Goal: Task Accomplishment & Management: Complete application form

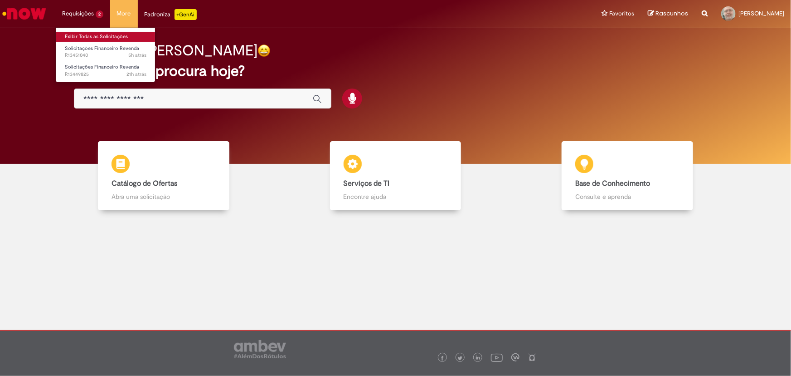
click at [84, 36] on link "Exibir Todas as Solicitações" at bounding box center [106, 37] width 100 height 10
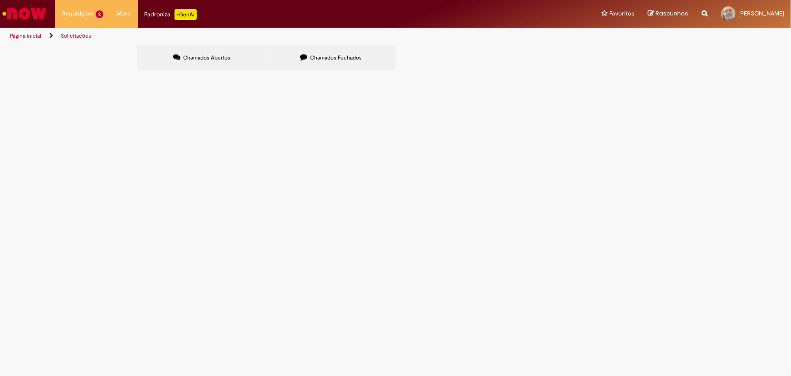
click at [0, 0] on span "composição ted [DATE]" at bounding box center [0, 0] width 0 height 0
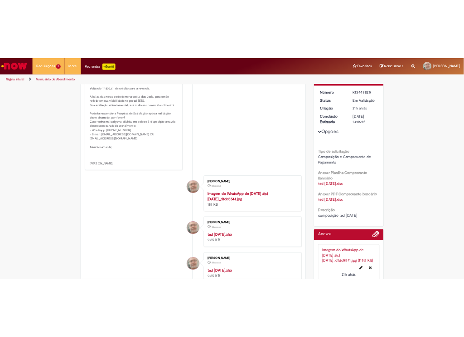
scroll to position [176, 0]
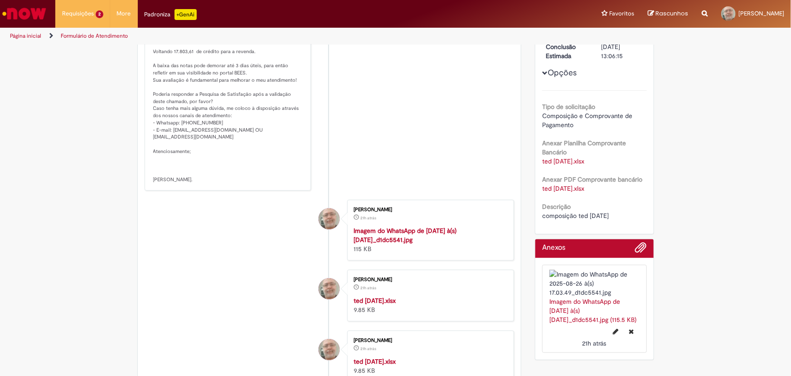
click at [581, 188] on link "ted [DATE].xlsx" at bounding box center [563, 188] width 42 height 8
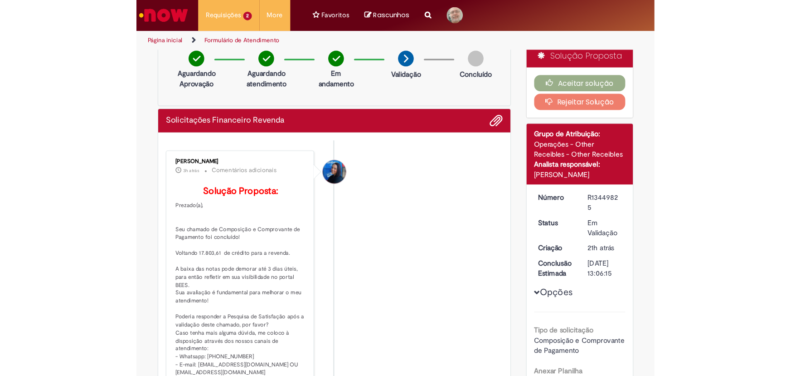
scroll to position [0, 0]
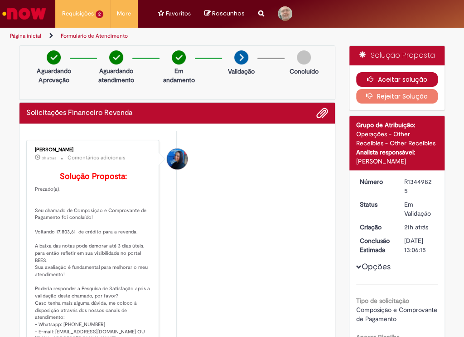
click at [375, 77] on button "Aceitar solução" at bounding box center [397, 79] width 82 height 15
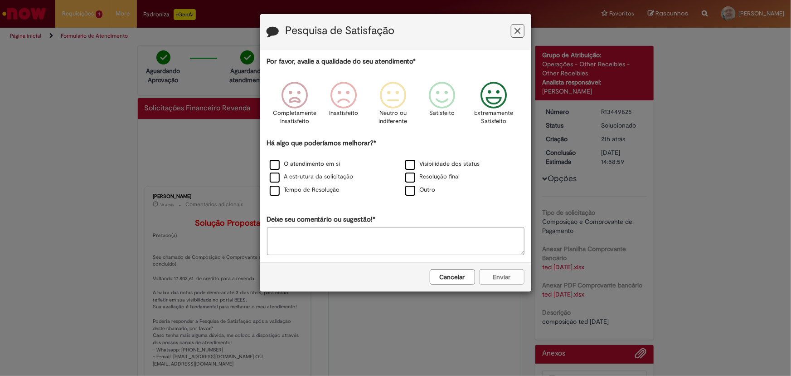
click at [485, 101] on icon "Feedback" at bounding box center [494, 95] width 34 height 27
click at [335, 233] on textarea "Deixe seu comentário ou sugestão!*" at bounding box center [396, 241] width 258 height 28
type textarea "*****"
click at [408, 191] on label "Outro" at bounding box center [420, 190] width 30 height 9
click at [498, 278] on button "Enviar" at bounding box center [501, 276] width 45 height 15
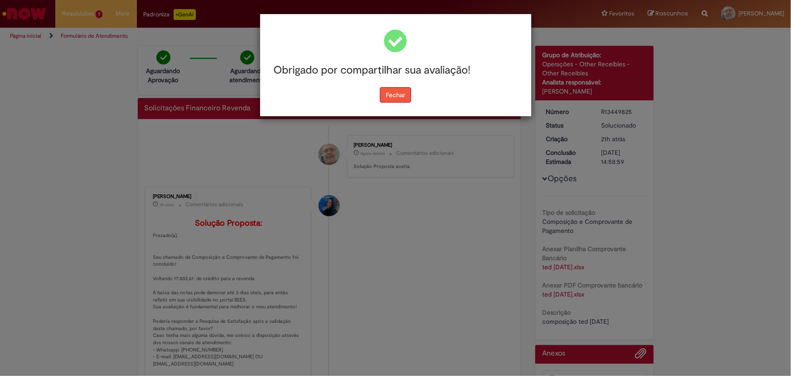
click at [391, 87] on button "Fechar" at bounding box center [395, 94] width 31 height 15
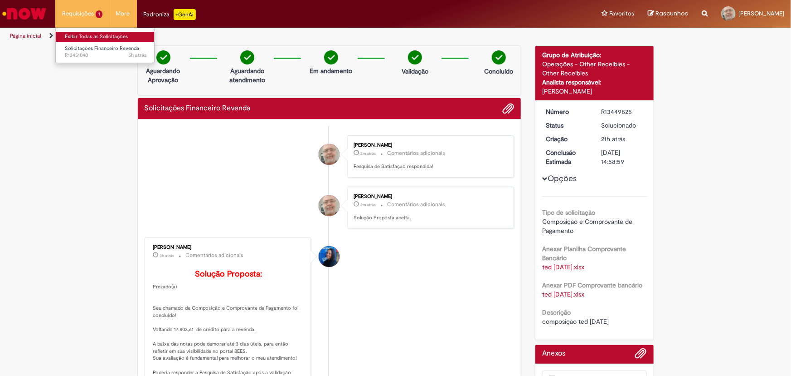
click at [103, 34] on link "Exibir Todas as Solicitações" at bounding box center [106, 37] width 100 height 10
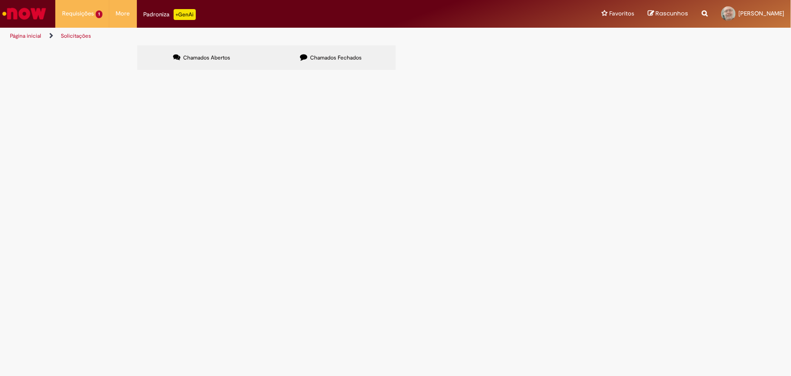
click at [308, 61] on label "Chamados Fechados" at bounding box center [331, 57] width 129 height 24
click at [0, 0] on span "composição ted [DATE]" at bounding box center [0, 0] width 0 height 0
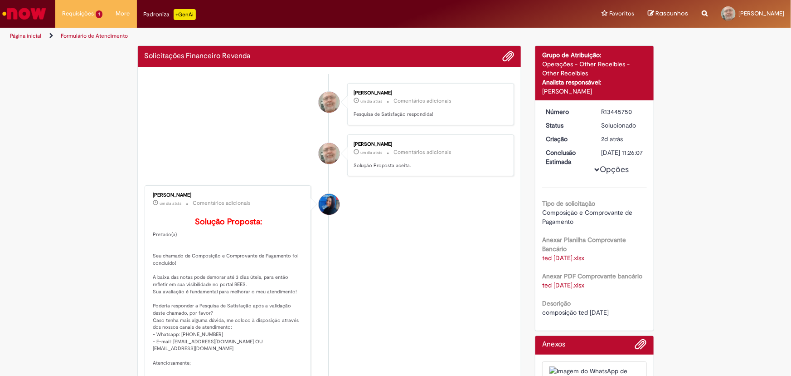
click at [585, 262] on link "ted [DATE].xlsx" at bounding box center [563, 258] width 42 height 8
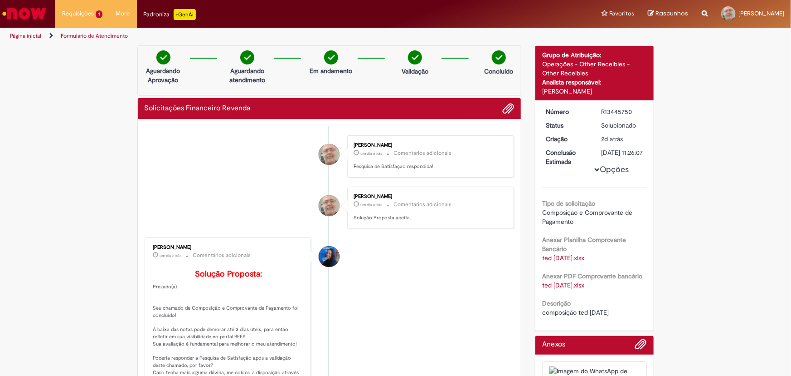
click at [585, 262] on link "ted [DATE].xlsx" at bounding box center [563, 258] width 42 height 8
click at [79, 38] on link "Exibir Todas as Solicitações" at bounding box center [106, 37] width 100 height 10
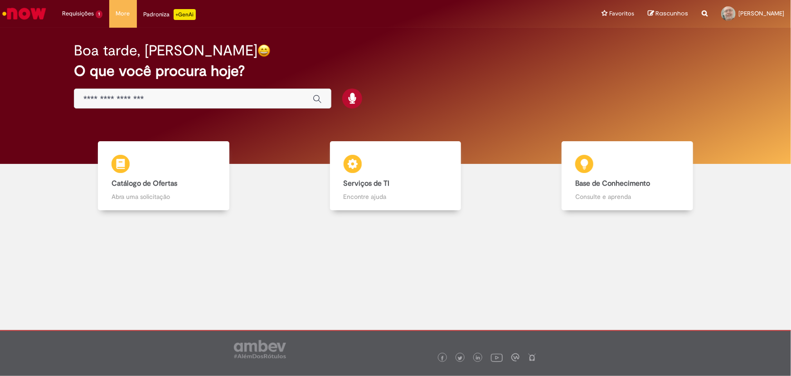
click at [157, 89] on div "Global" at bounding box center [203, 98] width 258 height 20
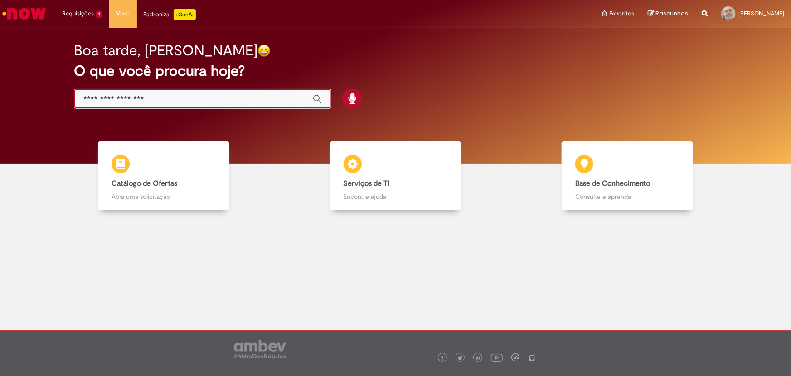
click at [151, 97] on input "Basta digitar aqui" at bounding box center [193, 99] width 220 height 10
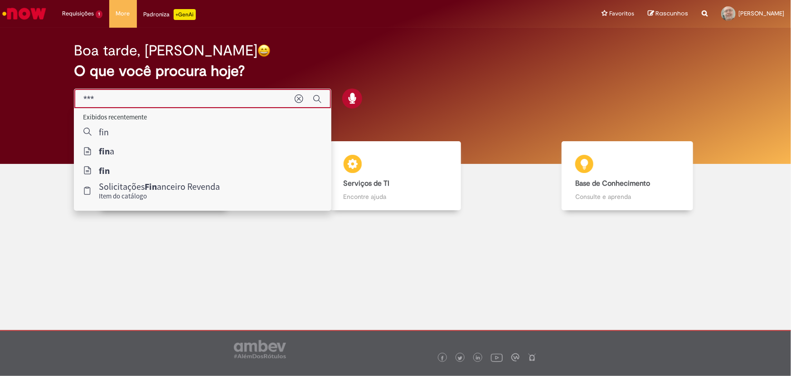
type input "****"
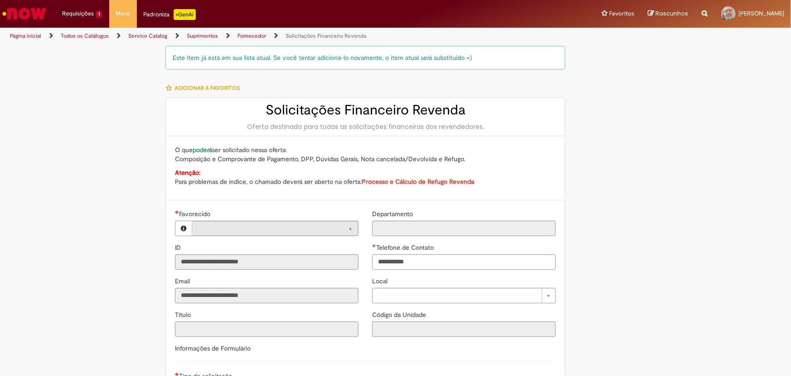
type input "**********"
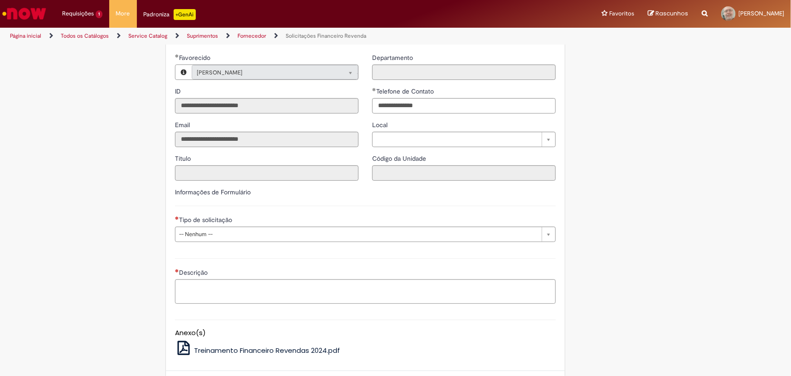
scroll to position [206, 0]
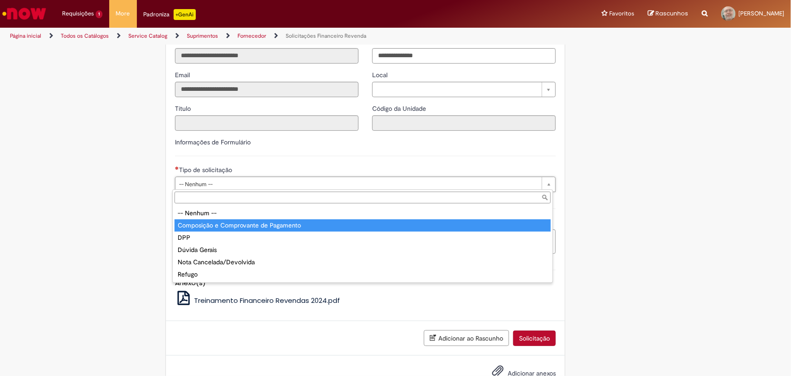
type input "**********"
select select "**********"
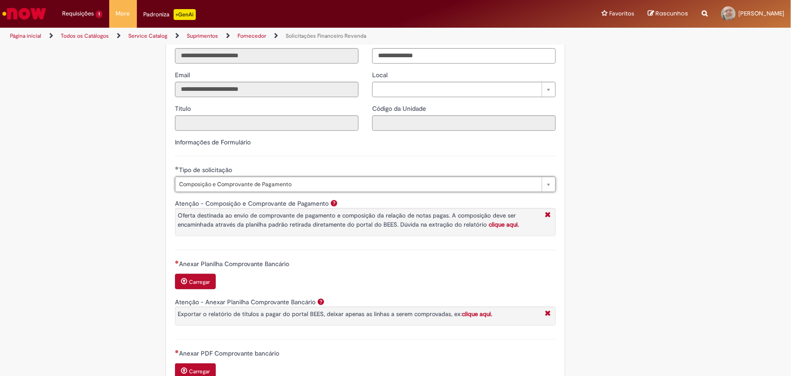
click at [205, 278] on small "Carregar" at bounding box center [199, 281] width 21 height 7
click at [207, 279] on small "Carregar" at bounding box center [199, 281] width 21 height 7
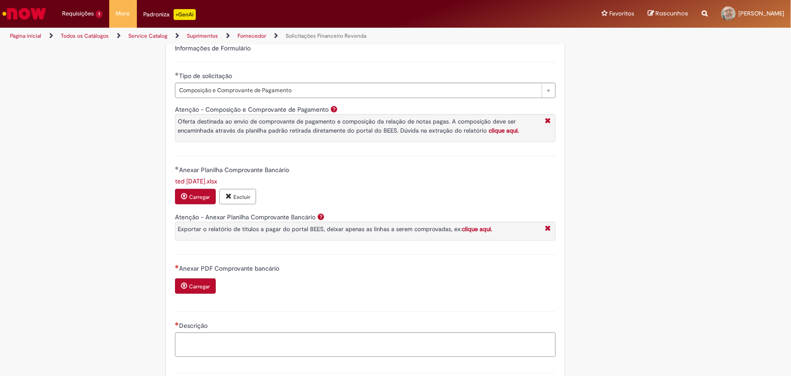
scroll to position [330, 0]
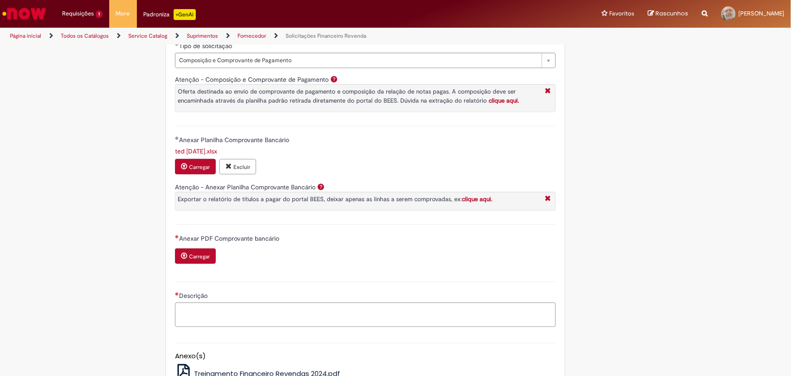
click at [195, 257] on small "Carregar" at bounding box center [199, 256] width 21 height 7
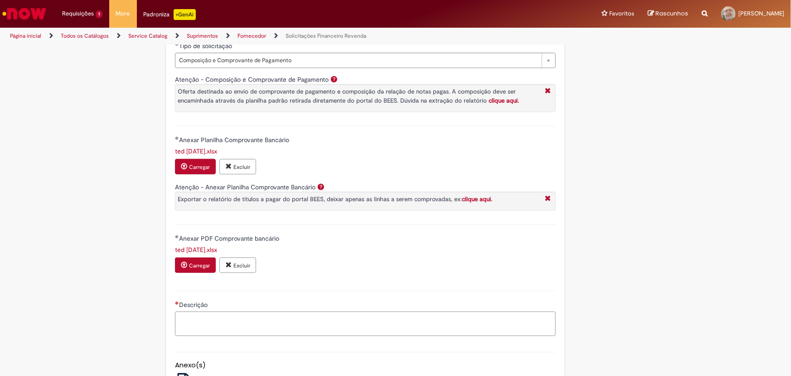
click at [236, 319] on textarea "Descrição" at bounding box center [365, 323] width 381 height 24
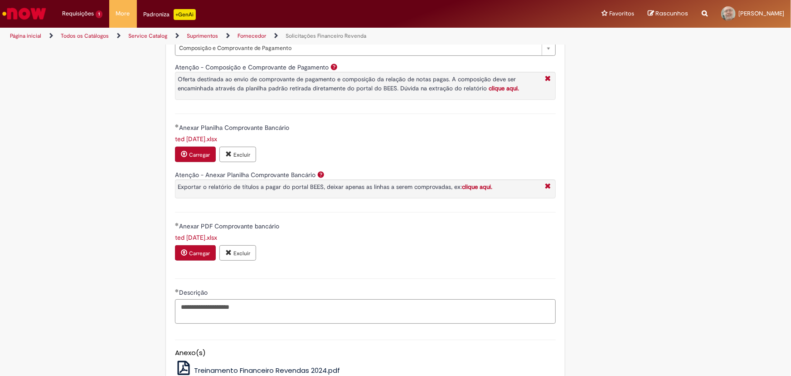
scroll to position [441, 0]
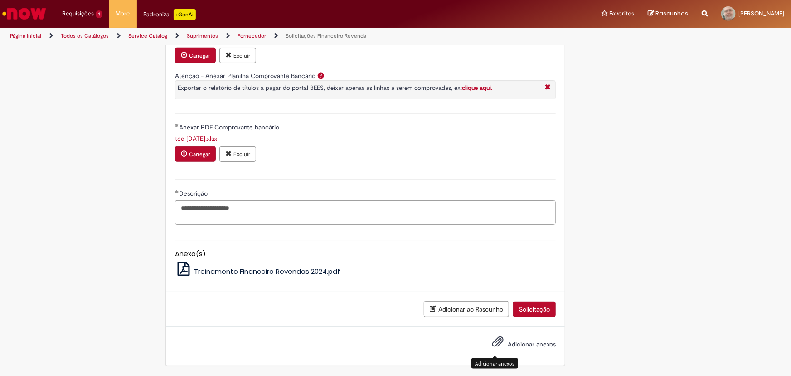
type textarea "**********"
click at [499, 335] on button "Adicionar anexos" at bounding box center [498, 343] width 16 height 21
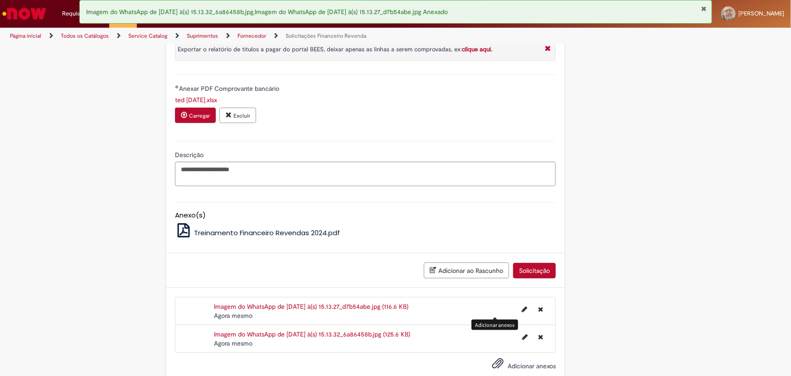
scroll to position [482, 0]
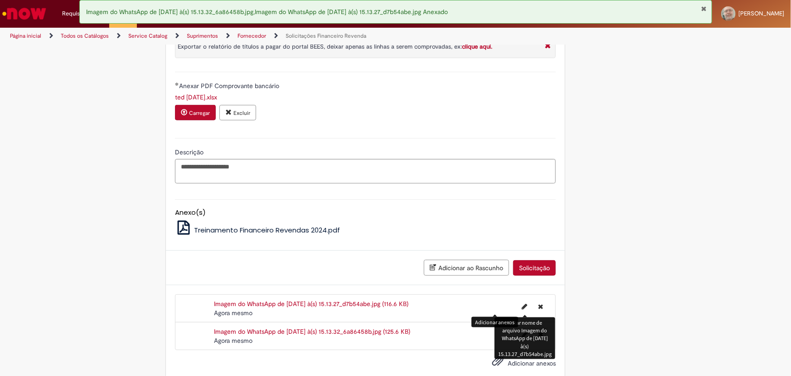
click at [534, 267] on button "Solicitação" at bounding box center [534, 267] width 43 height 15
